Goal: Transaction & Acquisition: Purchase product/service

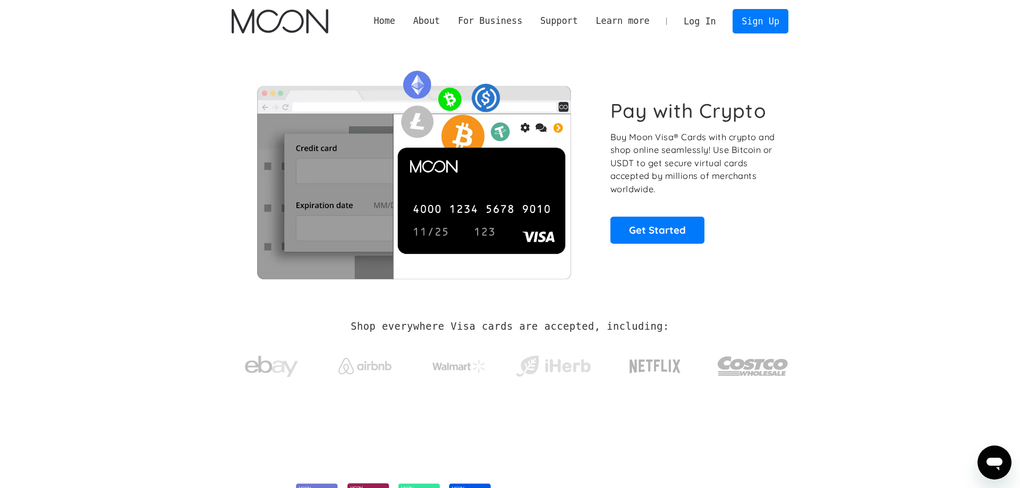
click at [723, 18] on link "Log In" at bounding box center [699, 21] width 50 height 23
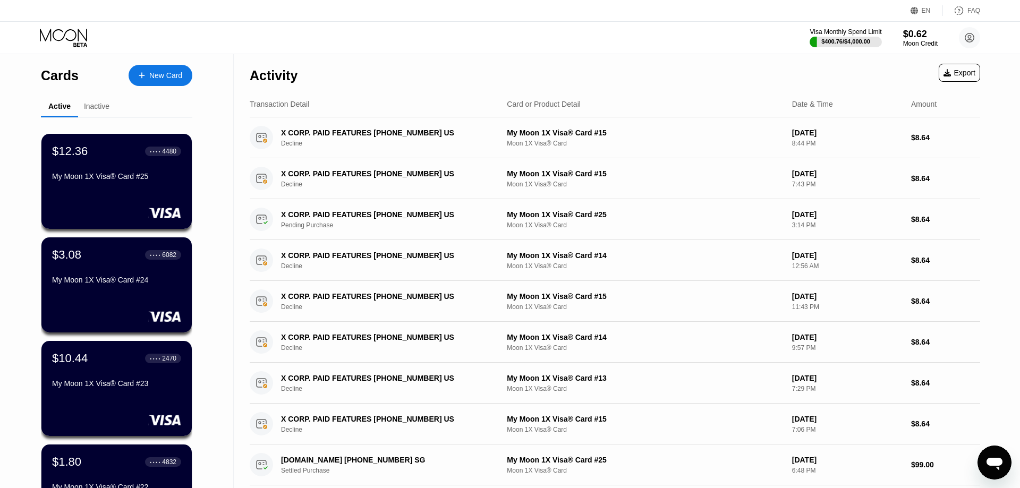
click at [149, 95] on div "Cards New Card Active Inactive $12.36 ● ● ● ● 4480 My Moon 1X Visa® Card #25 $3…" at bounding box center [116, 377] width 151 height 646
click at [152, 79] on div "New Card" at bounding box center [165, 75] width 33 height 9
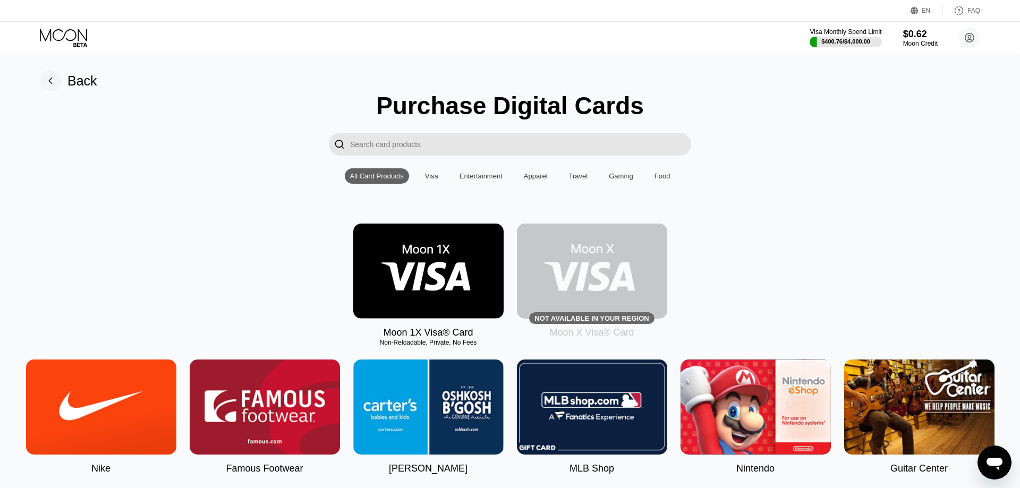
click at [468, 233] on img at bounding box center [428, 271] width 150 height 95
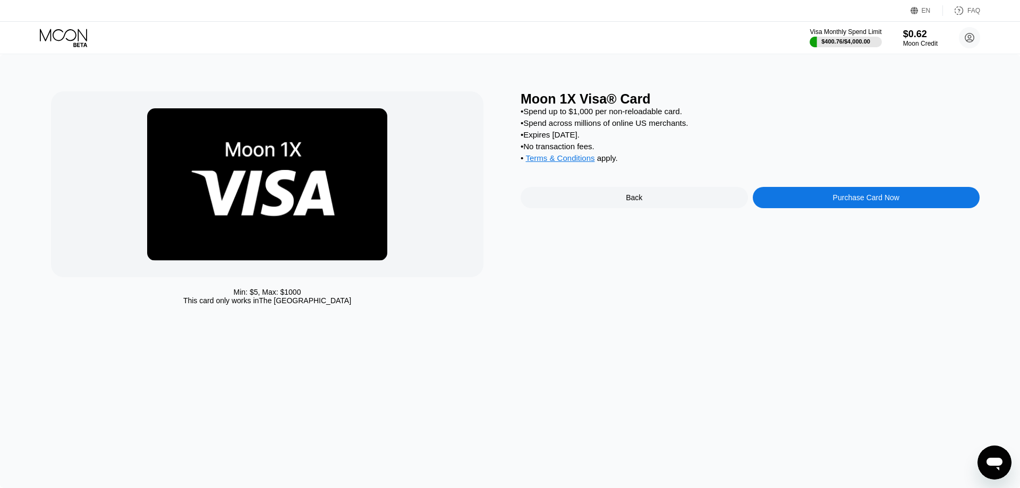
click at [844, 191] on div "Moon 1X Visa® Card • Spend up to $1,000 per non-reloadable card. • Spend across…" at bounding box center [749, 200] width 459 height 219
click at [841, 202] on div "Purchase Card Now" at bounding box center [866, 197] width 66 height 8
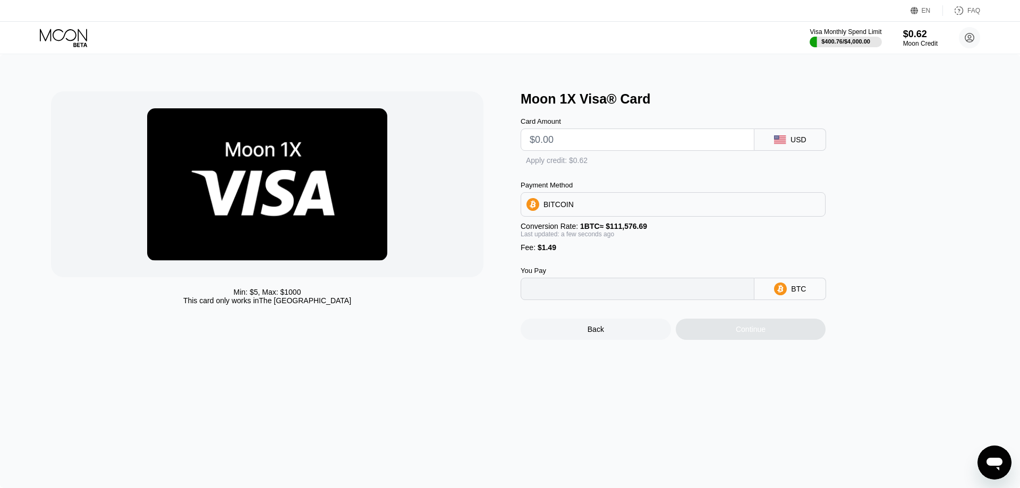
type input "0"
drag, startPoint x: 597, startPoint y: 144, endPoint x: 484, endPoint y: 152, distance: 113.9
click at [529, 147] on input "text" at bounding box center [637, 139] width 216 height 21
type input "$45"
type input "0.00041667"
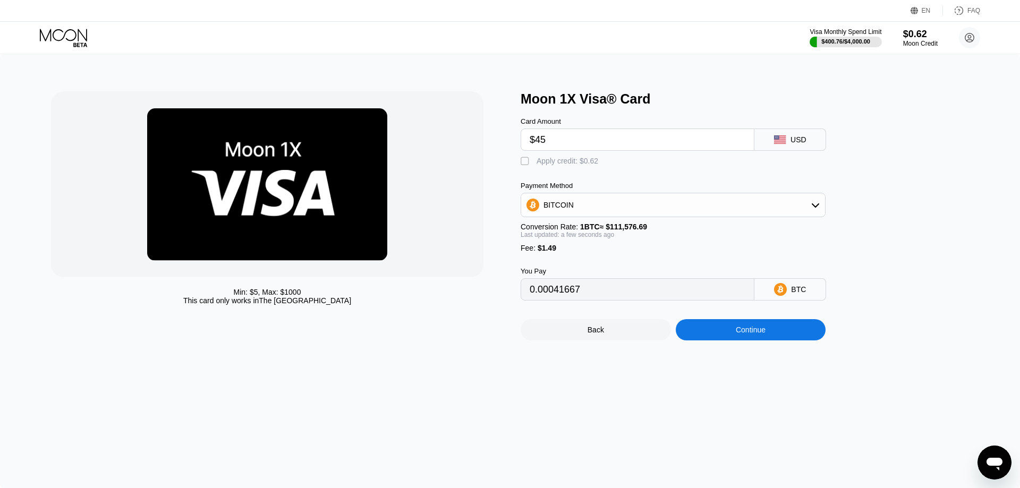
type input "$45"
click at [869, 307] on div "Moon 1X Visa® Card Card Amount $45 USD  Apply credit: $0.62 Payment Method BIT…" at bounding box center [749, 215] width 459 height 249
click at [740, 334] on div "Continue" at bounding box center [751, 330] width 30 height 8
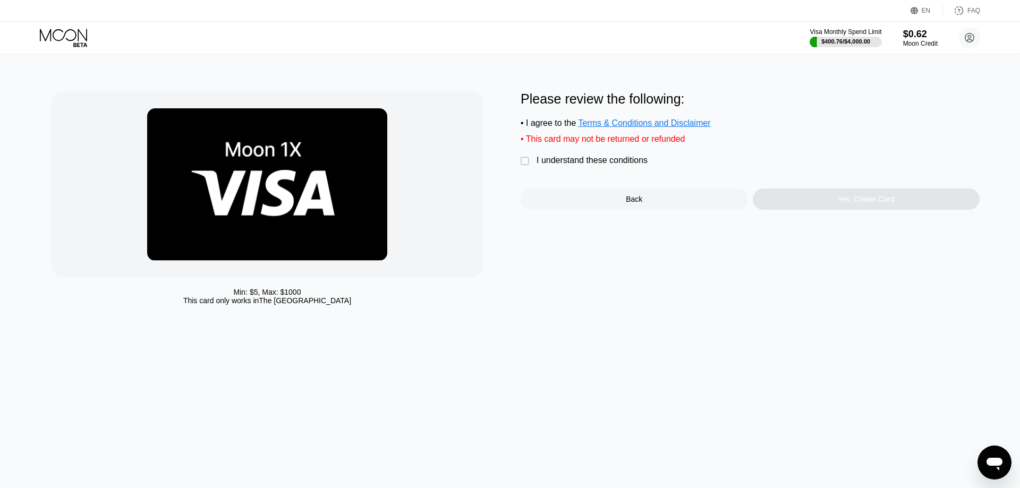
click at [636, 167] on div " I understand these conditions" at bounding box center [586, 161] width 132 height 11
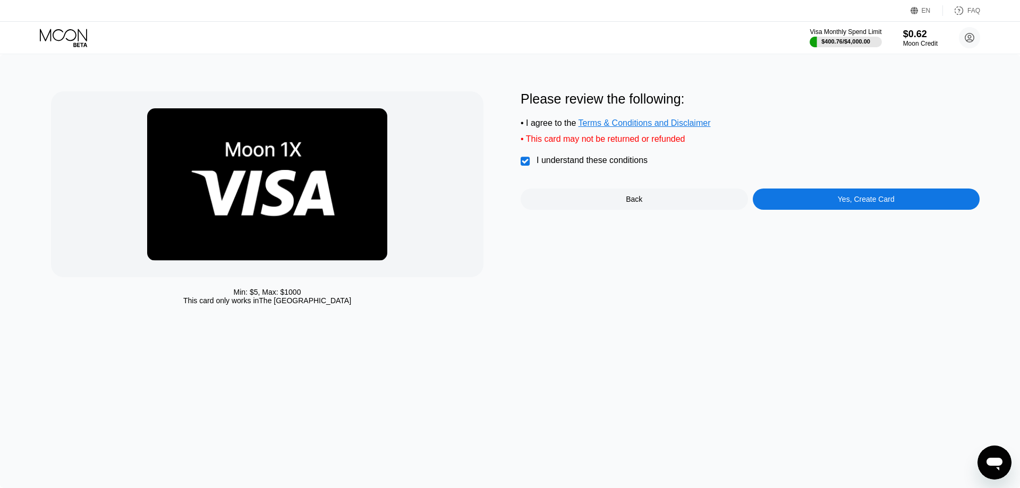
click at [857, 195] on div "Yes, Create Card" at bounding box center [866, 199] width 227 height 21
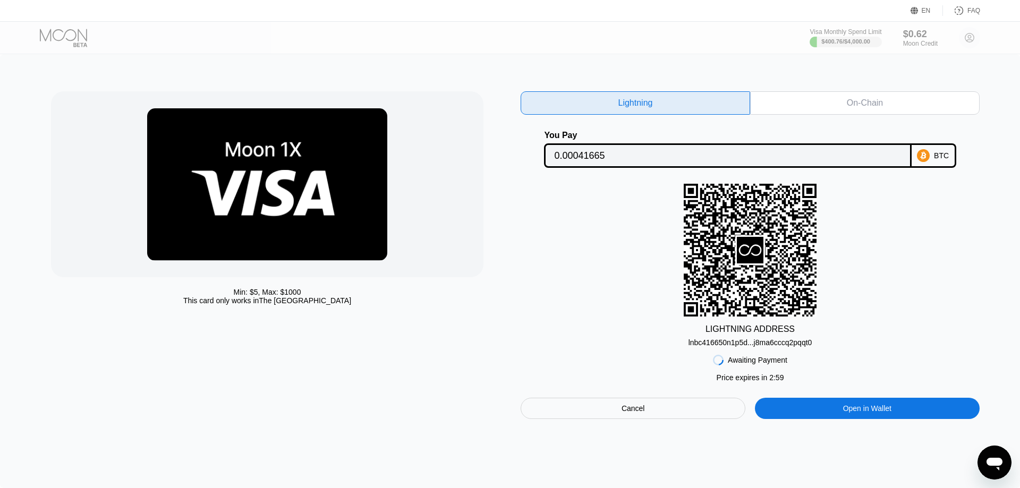
click at [781, 118] on div "Lightning On-Chain You Pay 0.00041665 BTC LIGHTNING ADDRESS lnbc416650n1p5d...j…" at bounding box center [749, 255] width 459 height 328
click at [781, 111] on div "On-Chain" at bounding box center [864, 102] width 229 height 23
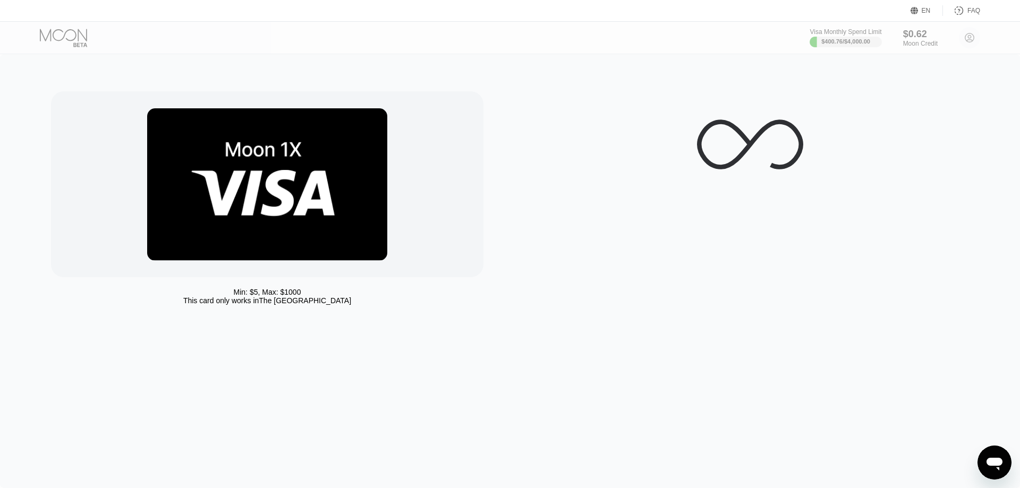
click at [522, 200] on div at bounding box center [749, 200] width 459 height 219
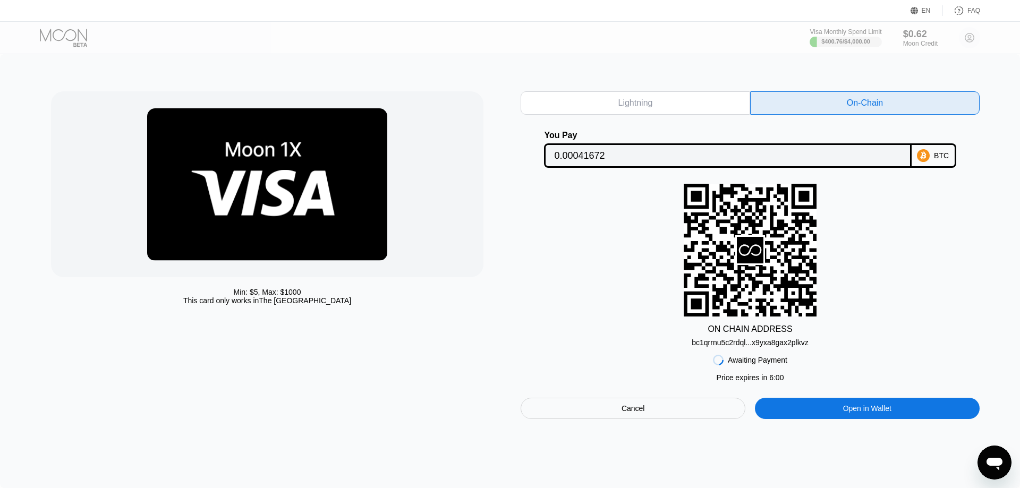
click at [678, 150] on input "0.00041672" at bounding box center [727, 155] width 347 height 21
click at [741, 347] on div "bc1qrrnu5c2rdql...x9yxa8gax2plkvz" at bounding box center [749, 342] width 116 height 8
click at [623, 52] on div "Visa Monthly Spend Limit $400.76 / $4,000.00 $0.62 Moon Credit aOIKWjdikuhj aw …" at bounding box center [510, 38] width 1020 height 32
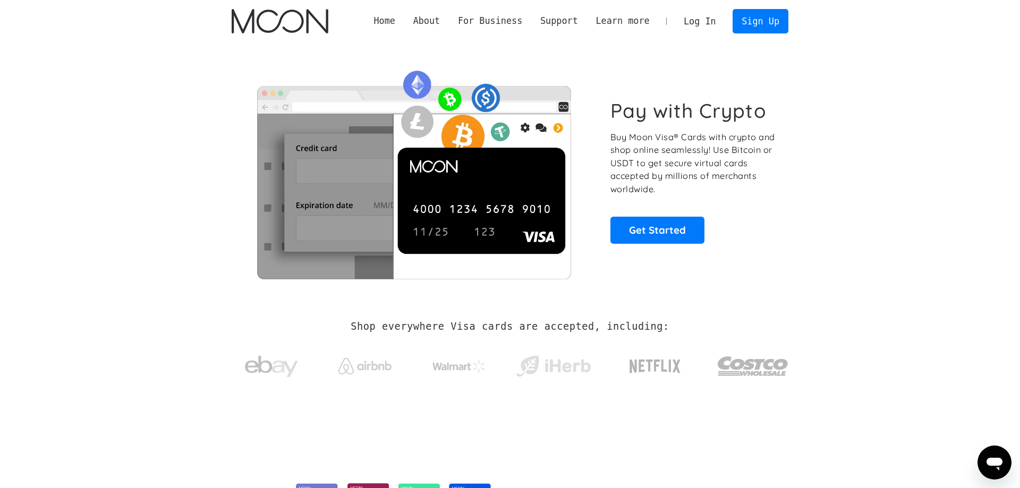
click at [716, 18] on link "Log In" at bounding box center [699, 21] width 50 height 23
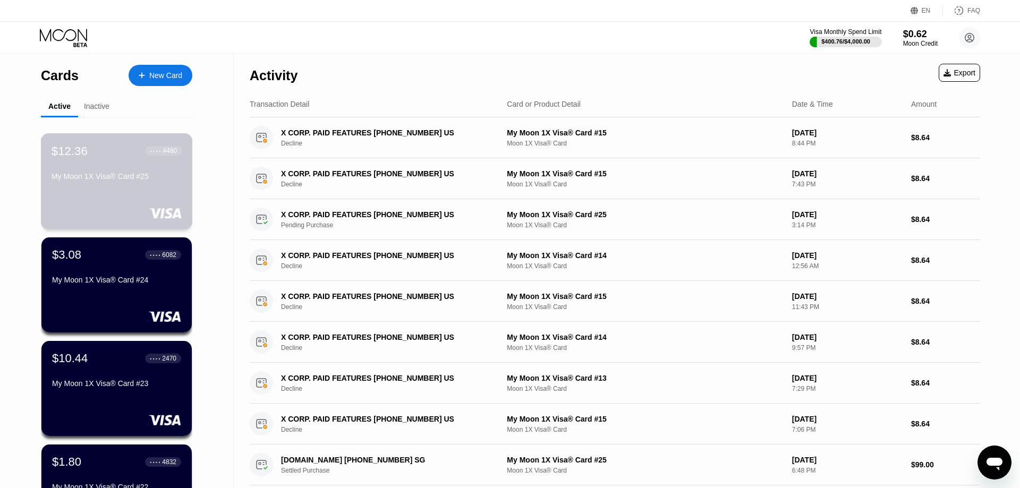
click at [103, 181] on div "My Moon 1X Visa® Card #25" at bounding box center [117, 176] width 130 height 8
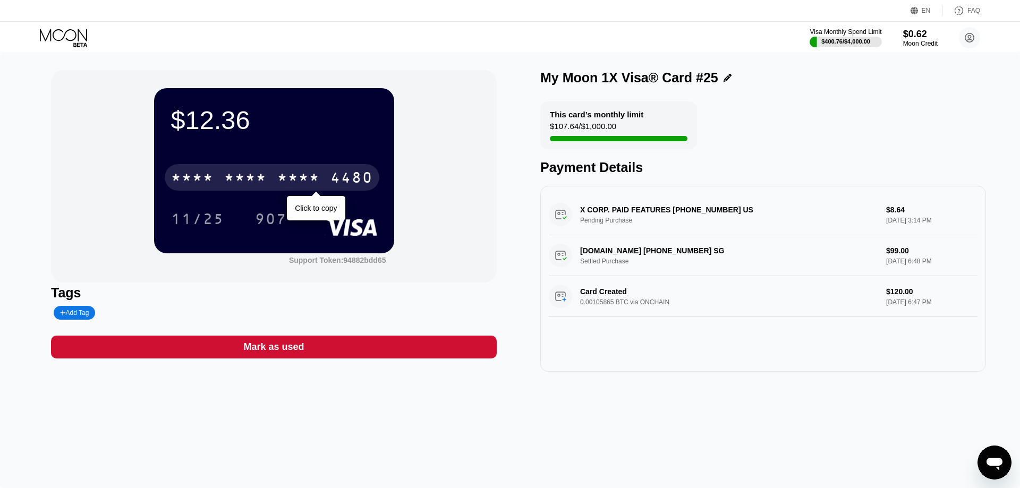
drag, startPoint x: 286, startPoint y: 180, endPoint x: 326, endPoint y: 176, distance: 39.5
click at [286, 181] on div "* * * *" at bounding box center [298, 178] width 42 height 17
